Goal: Information Seeking & Learning: Learn about a topic

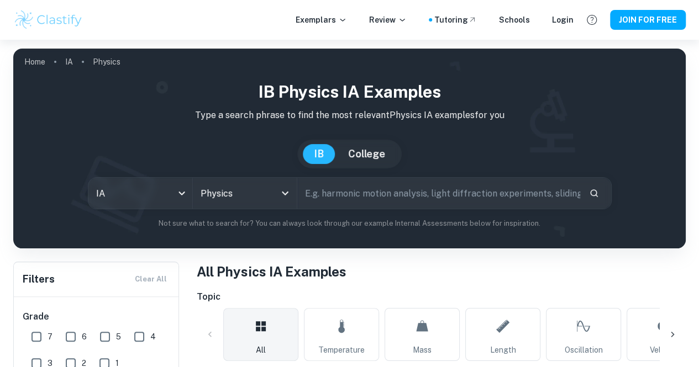
click at [342, 191] on input "text" at bounding box center [438, 193] width 283 height 31
type input "corn oil"
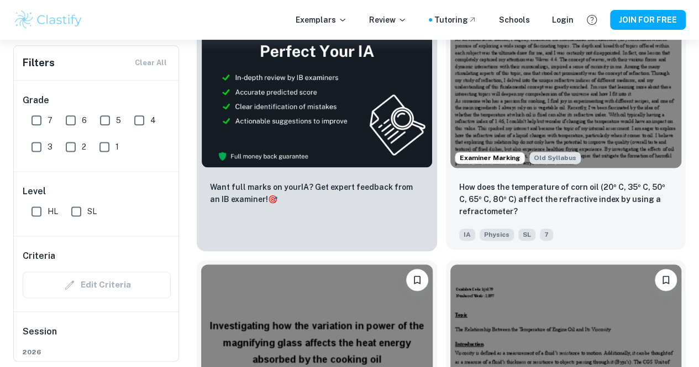
scroll to position [521, 0]
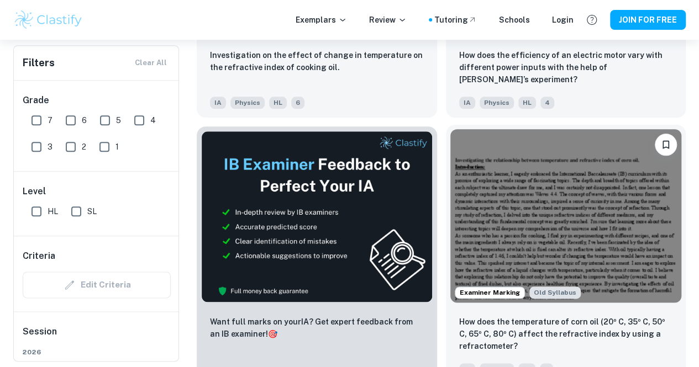
click at [450, 135] on img at bounding box center [565, 215] width 231 height 173
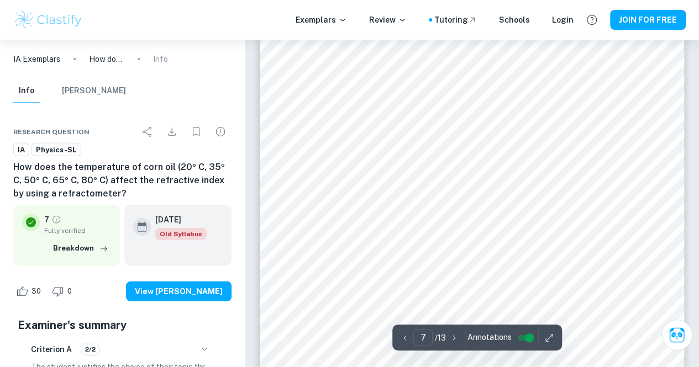
scroll to position [3590, 0]
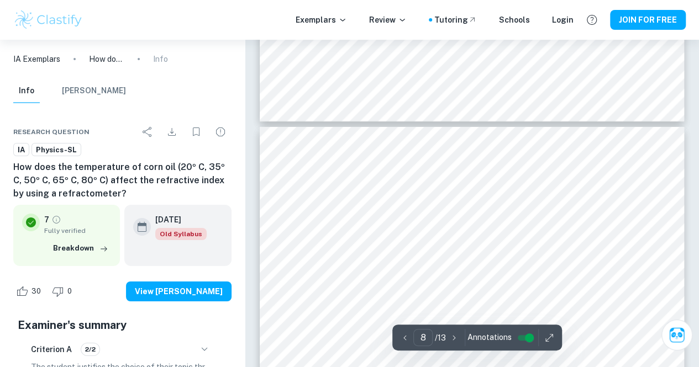
type input "7"
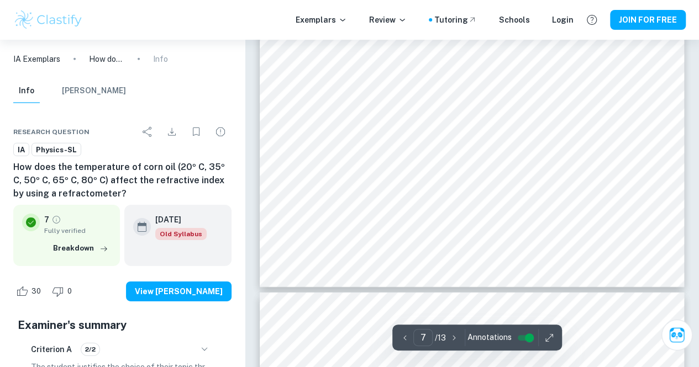
scroll to position [3743, 0]
